Goal: Task Accomplishment & Management: Manage account settings

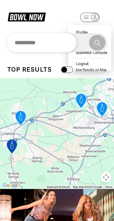
click at [68, 42] on input "text" at bounding box center [41, 42] width 69 height 19
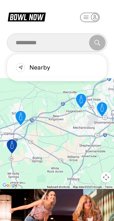
click at [49, 69] on div "Nearby" at bounding box center [56, 67] width 91 height 19
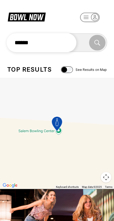
click at [73, 49] on input "******" at bounding box center [41, 42] width 69 height 19
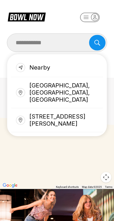
click at [87, 90] on div "65560 Nearby Lane, White Bluff, TN, USA" at bounding box center [56, 92] width 91 height 31
type input "**********"
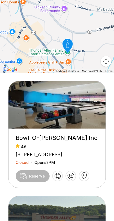
scroll to position [116, 0]
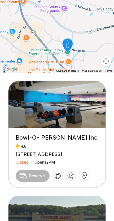
click at [89, 124] on img at bounding box center [56, 105] width 97 height 48
click at [34, 182] on span "Reserve" at bounding box center [33, 176] width 34 height 12
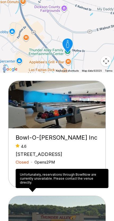
click at [87, 129] on img at bounding box center [56, 105] width 97 height 48
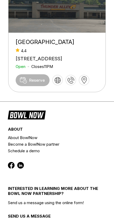
scroll to position [324, 0]
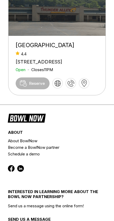
click at [58, 87] on icon at bounding box center [57, 83] width 7 height 7
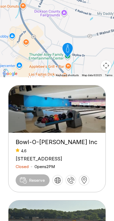
scroll to position [0, 0]
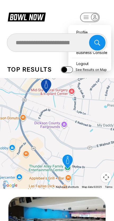
click at [80, 28] on div "Profile" at bounding box center [89, 32] width 37 height 9
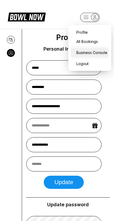
click at [100, 53] on div "Business Console" at bounding box center [89, 52] width 37 height 9
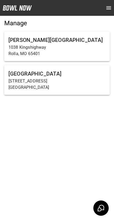
click at [59, 82] on p "[STREET_ADDRESS]" at bounding box center [56, 81] width 97 height 6
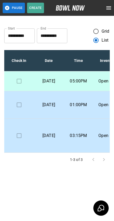
click at [60, 38] on input "**********" at bounding box center [52, 36] width 30 height 15
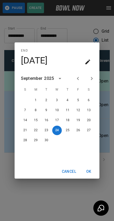
click at [94, 82] on icon "Next month" at bounding box center [91, 78] width 6 height 6
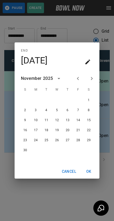
click at [92, 82] on icon "Next month" at bounding box center [91, 78] width 6 height 6
click at [91, 82] on icon "Next month" at bounding box center [91, 78] width 6 height 6
click at [92, 80] on icon "Next month" at bounding box center [92, 78] width 2 height 3
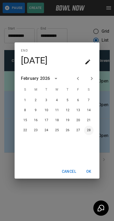
click at [91, 135] on button "28" at bounding box center [89, 131] width 10 height 10
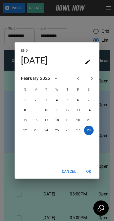
type input "**********"
click at [92, 177] on button "OK" at bounding box center [88, 172] width 17 height 10
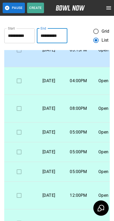
scroll to position [86, 0]
click at [89, 89] on td "04:00PM" at bounding box center [78, 81] width 30 height 28
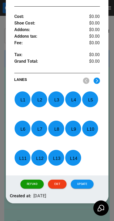
scroll to position [203, 0]
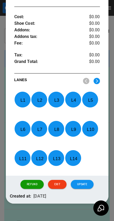
click at [30, 187] on button "Refund" at bounding box center [31, 184] width 23 height 9
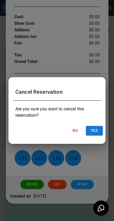
click at [95, 136] on button "Yes" at bounding box center [94, 131] width 17 height 10
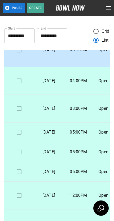
click at [86, 112] on p "08:00PM" at bounding box center [78, 109] width 21 height 6
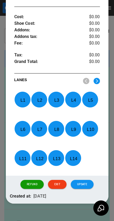
click at [35, 188] on button "Refund" at bounding box center [31, 184] width 23 height 9
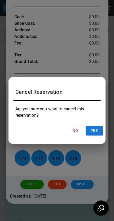
click at [96, 133] on button "Yes" at bounding box center [94, 131] width 17 height 10
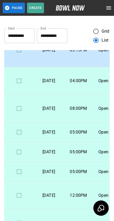
click at [82, 136] on p "05:00PM" at bounding box center [78, 132] width 21 height 6
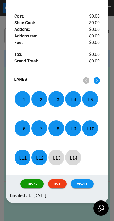
scroll to position [197, 0]
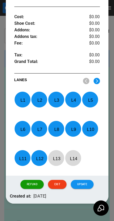
click at [35, 185] on button "Refund" at bounding box center [31, 184] width 23 height 9
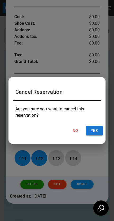
click at [97, 136] on button "Yes" at bounding box center [94, 131] width 17 height 10
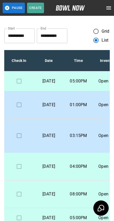
scroll to position [0, 0]
click at [110, 10] on icon "open drawer" at bounding box center [108, 7] width 5 height 3
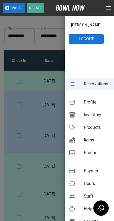
click at [57, 34] on div at bounding box center [57, 110] width 114 height 221
